Goal: Complete application form

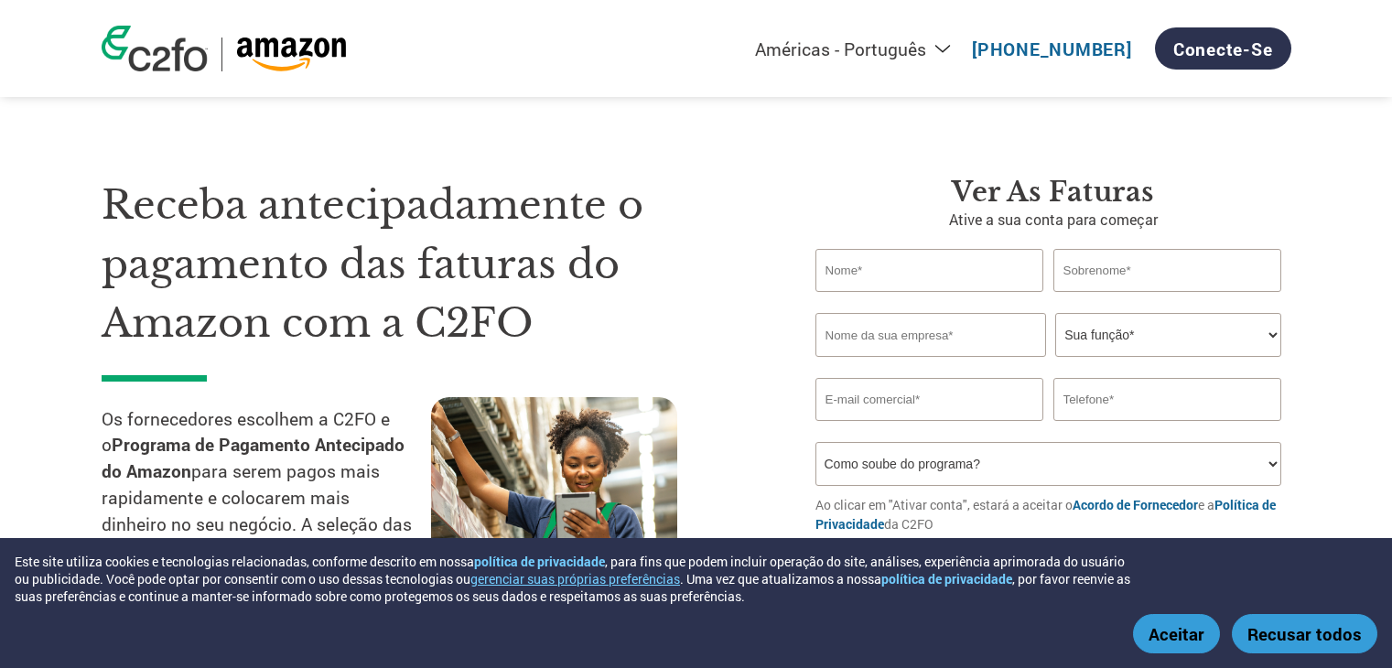
select select "pt"
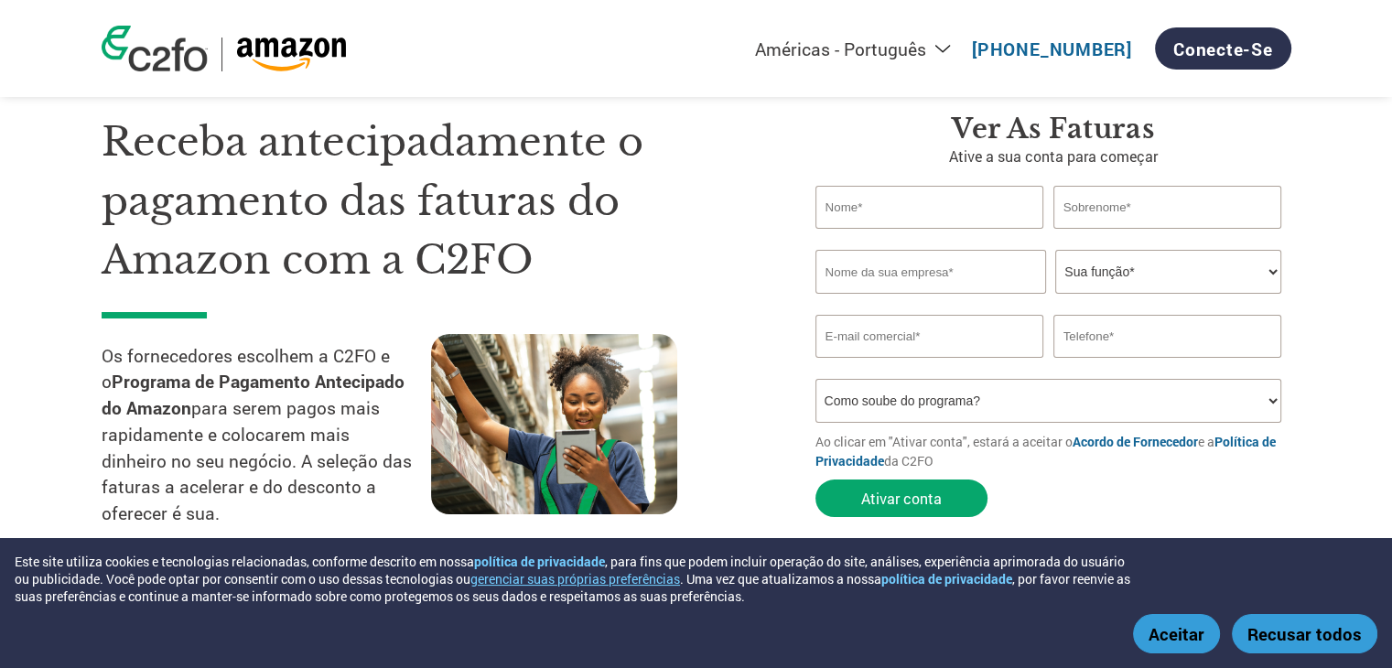
scroll to position [92, 0]
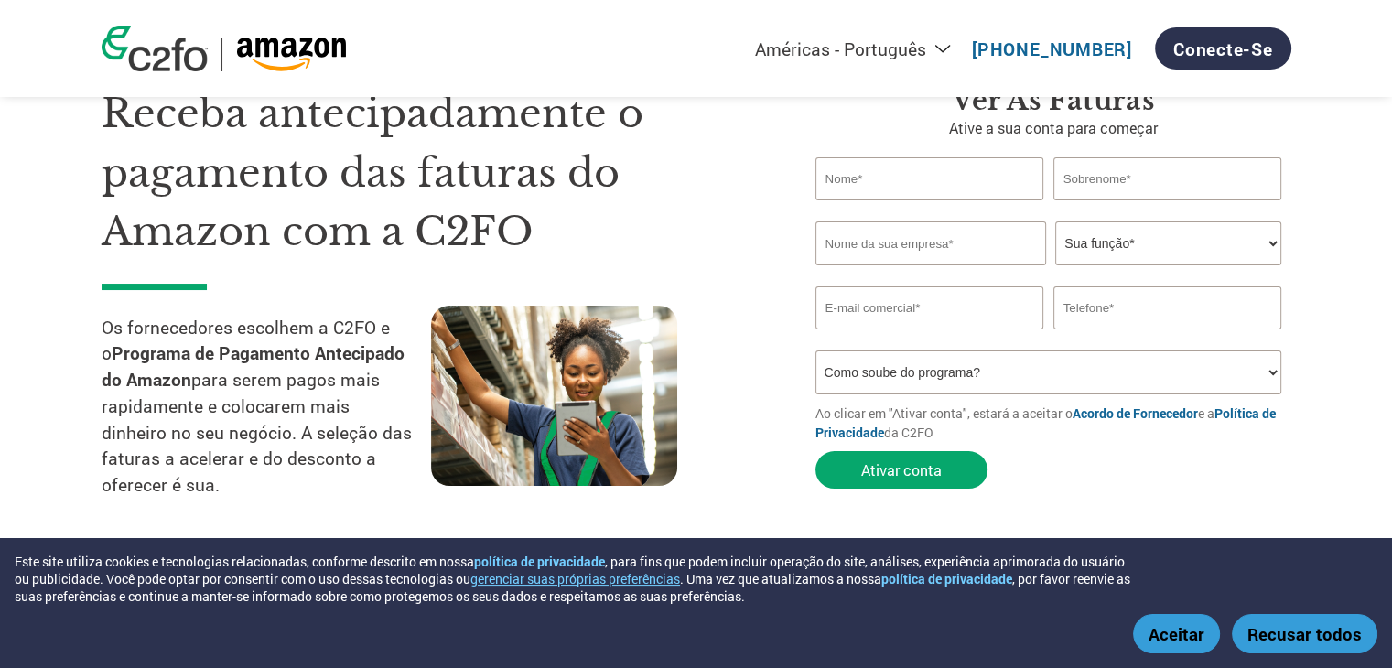
click at [973, 173] on input "text" at bounding box center [930, 178] width 229 height 43
type input "[PERSON_NAME]"
type input "Reichert"
type input "Quick Pet Comercial LTDA"
click at [1090, 251] on select "Sua função* CFO Auditor Financeiro Gerente de Crédito Diretor Financeiro Tesour…" at bounding box center [1168, 244] width 226 height 44
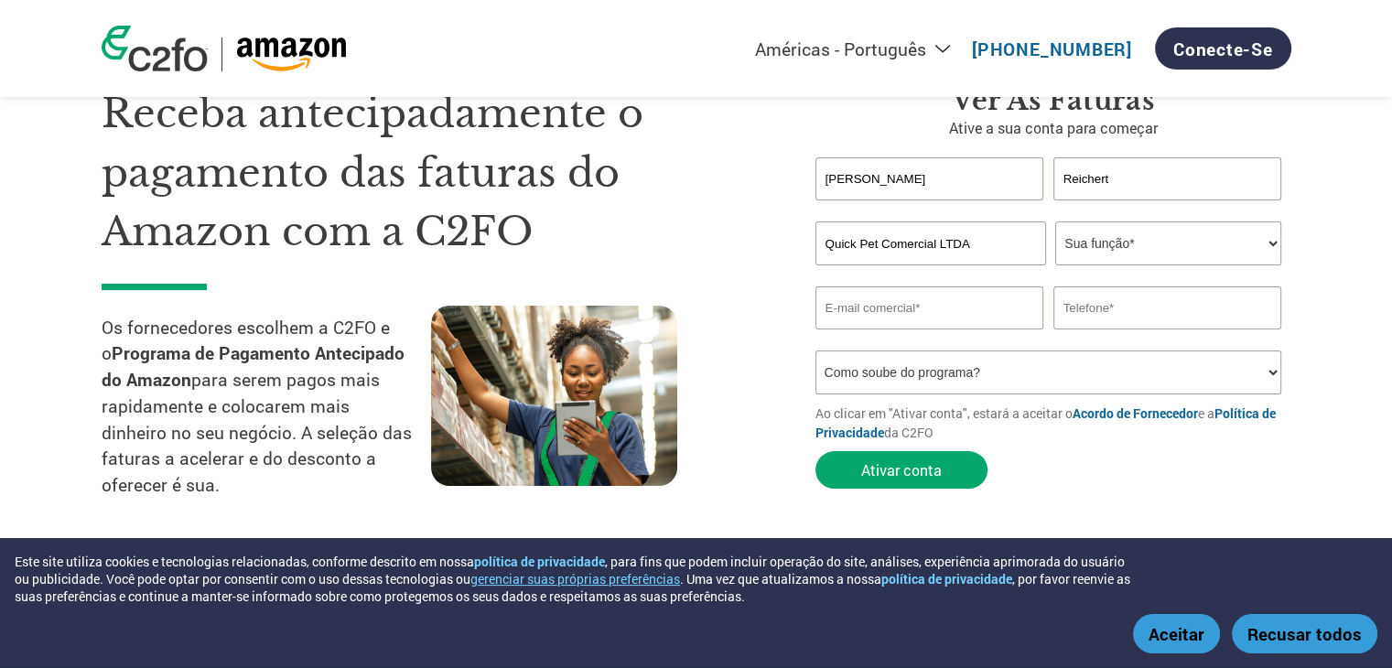
select select "OWNER_FOUNDER"
click at [1055, 222] on select "Sua função* CFO Auditor Financeiro Gerente de Crédito Diretor Financeiro Tesour…" at bounding box center [1168, 244] width 226 height 44
click at [963, 315] on input "email" at bounding box center [930, 307] width 229 height 43
type input "[PERSON_NAME][EMAIL_ADDRESS][DOMAIN_NAME]"
type input "11940410435"
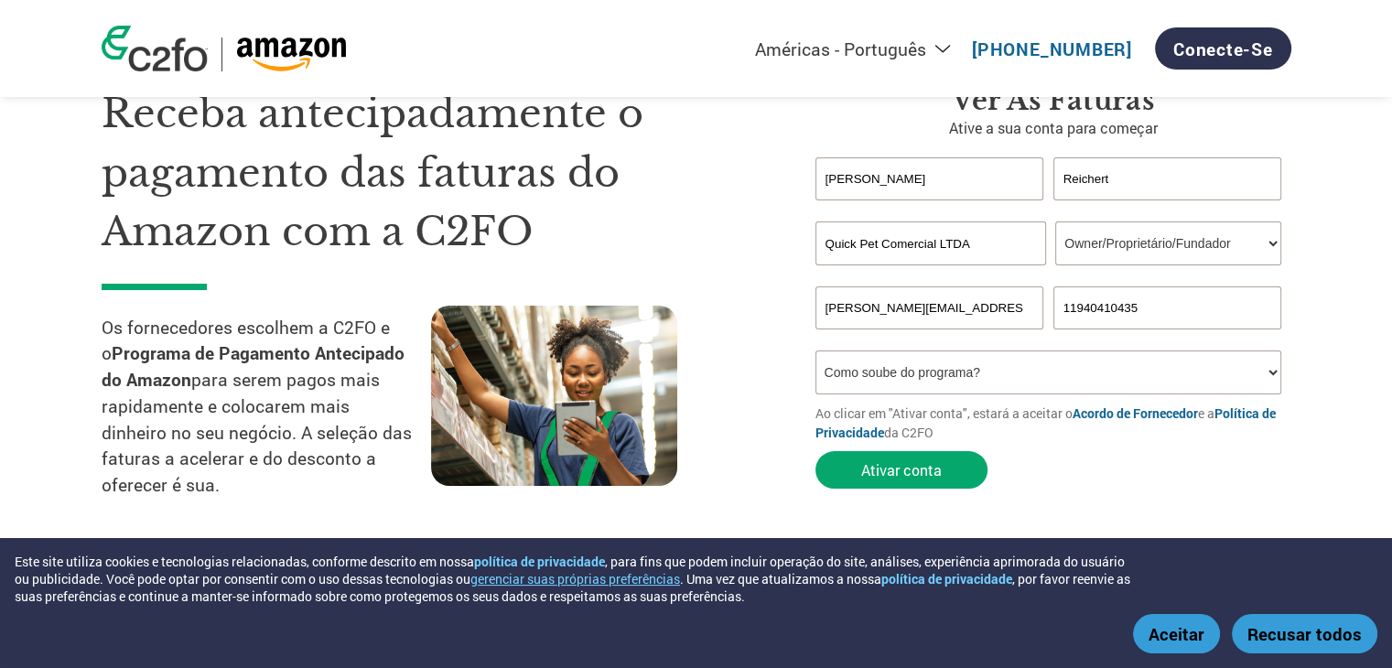
click at [1000, 377] on select "Como soube do programa? Recebi uma carta Email Mídias sociais Pesquisa on-line …" at bounding box center [1049, 373] width 467 height 44
select select "Other"
click at [816, 351] on select "Como soube do programa? Recebi uma carta Email Mídias sociais Pesquisa on-line …" at bounding box center [1049, 373] width 467 height 44
click at [912, 481] on button "Ativar conta" at bounding box center [902, 470] width 172 height 38
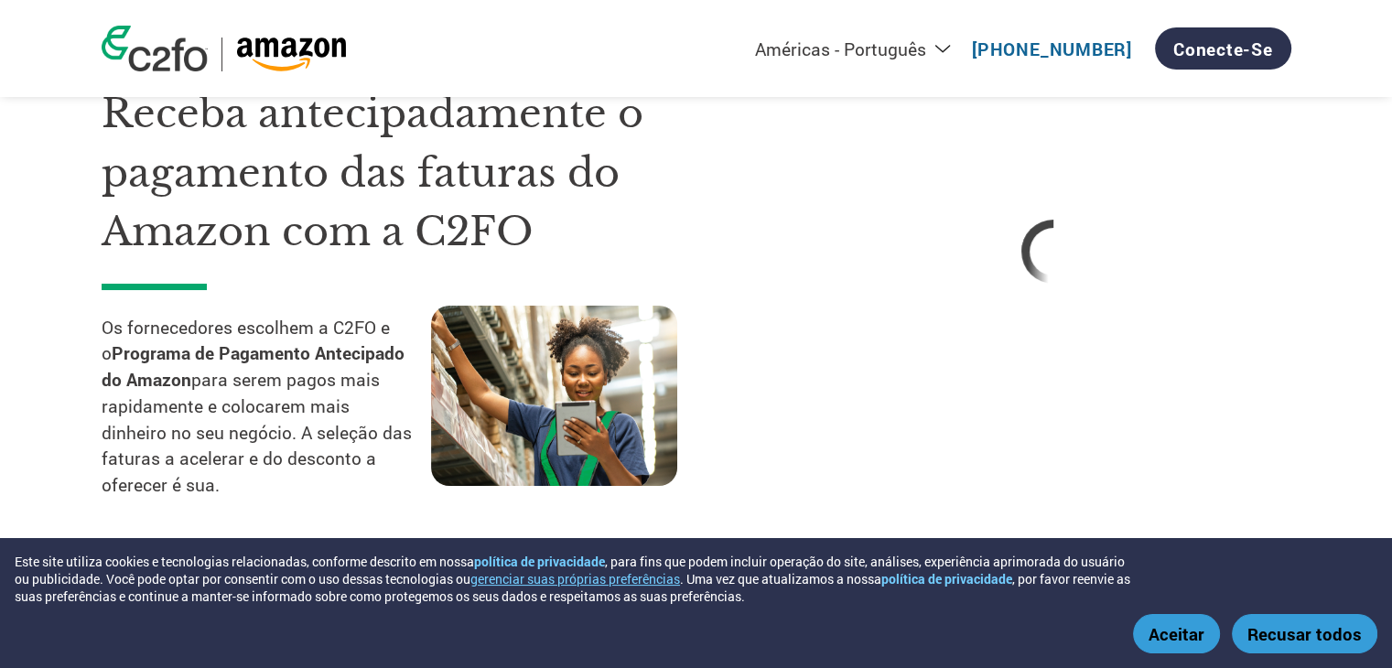
click at [1154, 631] on button "Aceitar" at bounding box center [1176, 633] width 87 height 39
